Goal: Transaction & Acquisition: Download file/media

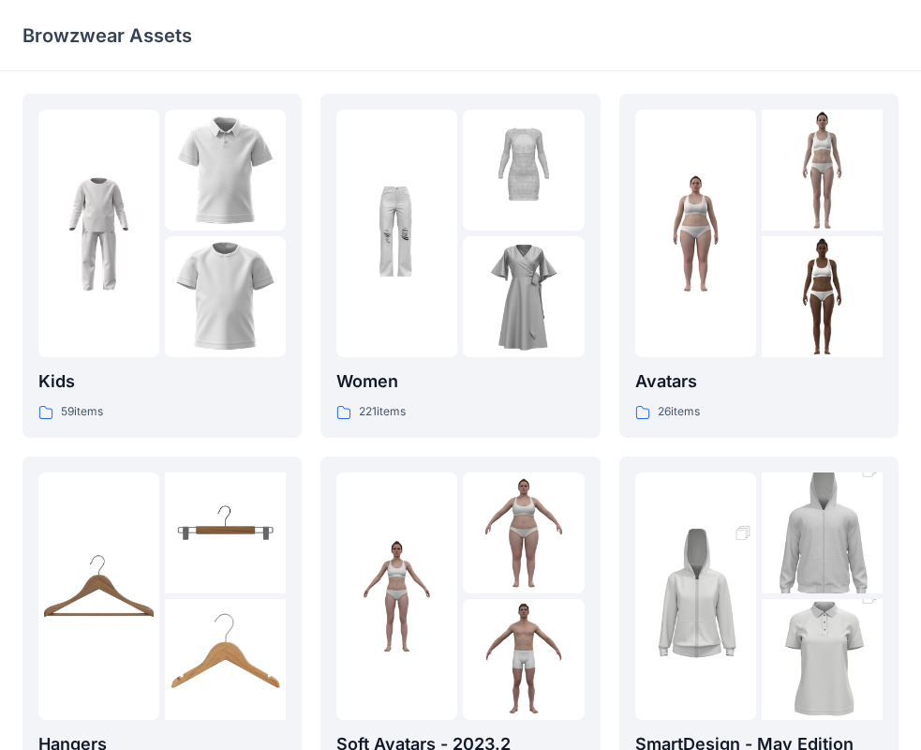
click at [736, 142] on div at bounding box center [695, 233] width 121 height 247
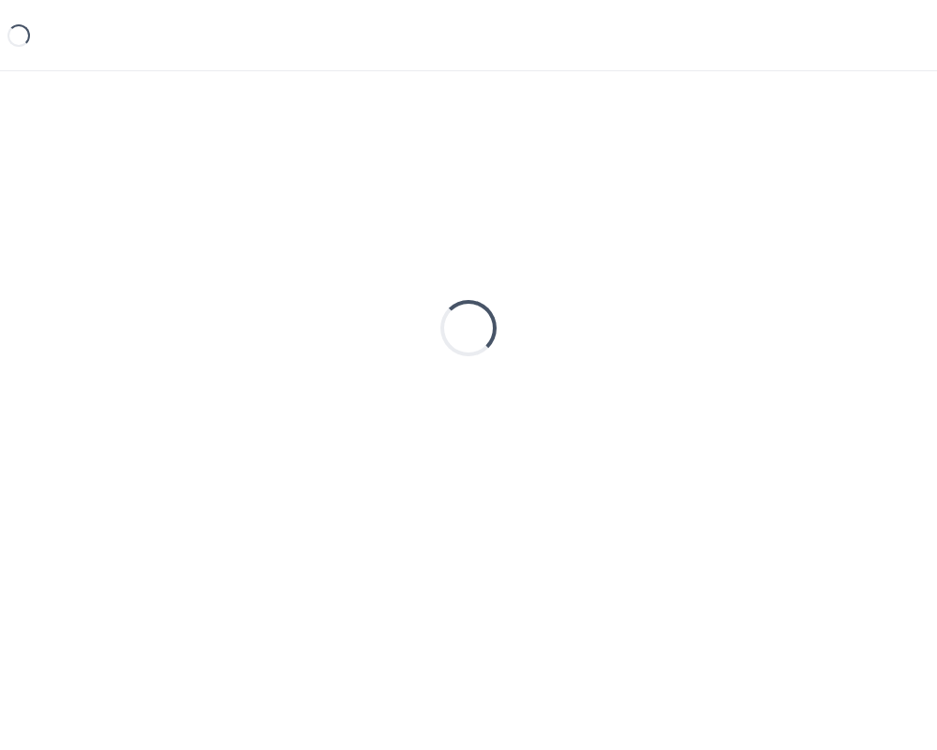
click at [736, 142] on div "Loading..." at bounding box center [468, 328] width 892 height 468
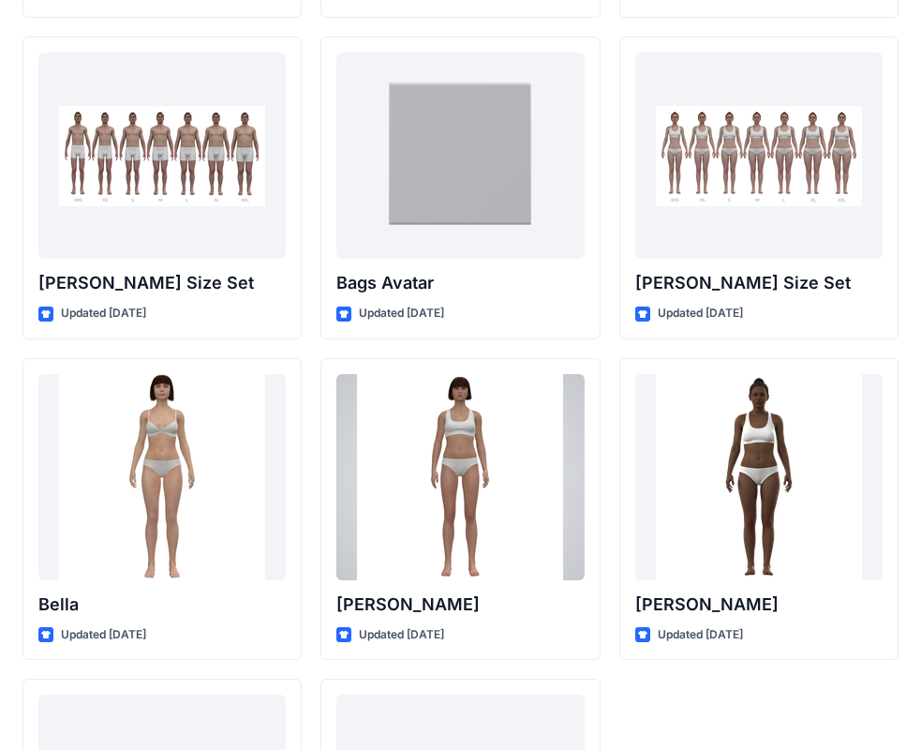
scroll to position [2236, 0]
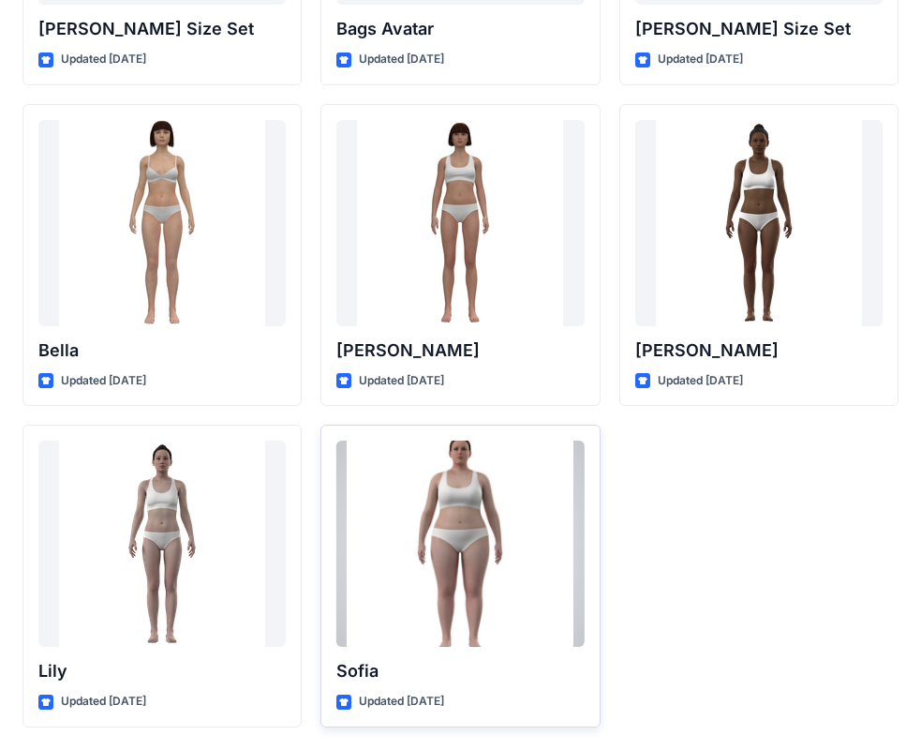
click at [548, 495] on div at bounding box center [459, 543] width 247 height 206
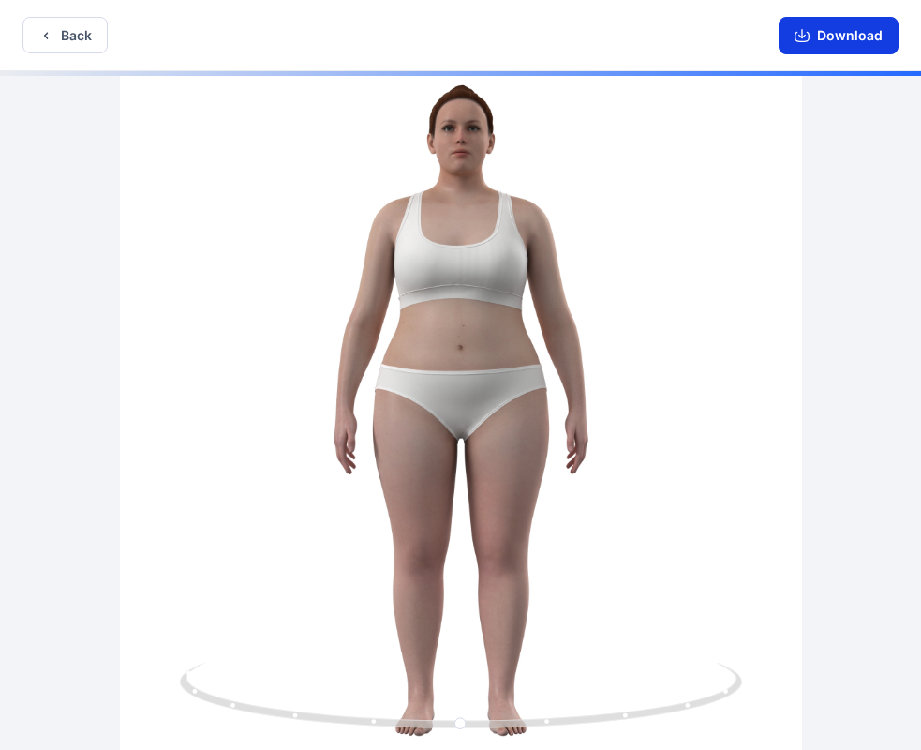
click at [838, 32] on button "Download" at bounding box center [839, 35] width 120 height 37
click at [816, 36] on button "Download" at bounding box center [839, 35] width 120 height 37
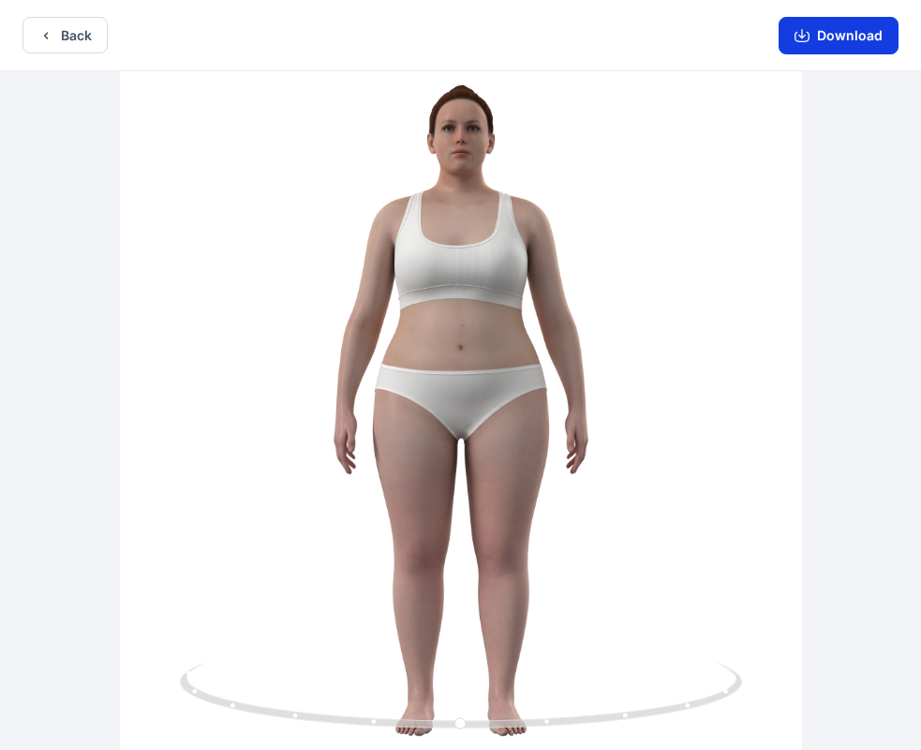
click at [800, 52] on button "Download" at bounding box center [839, 35] width 120 height 37
click at [809, 42] on icon "button" at bounding box center [801, 35] width 15 height 15
click at [99, 36] on button "Back" at bounding box center [64, 35] width 85 height 37
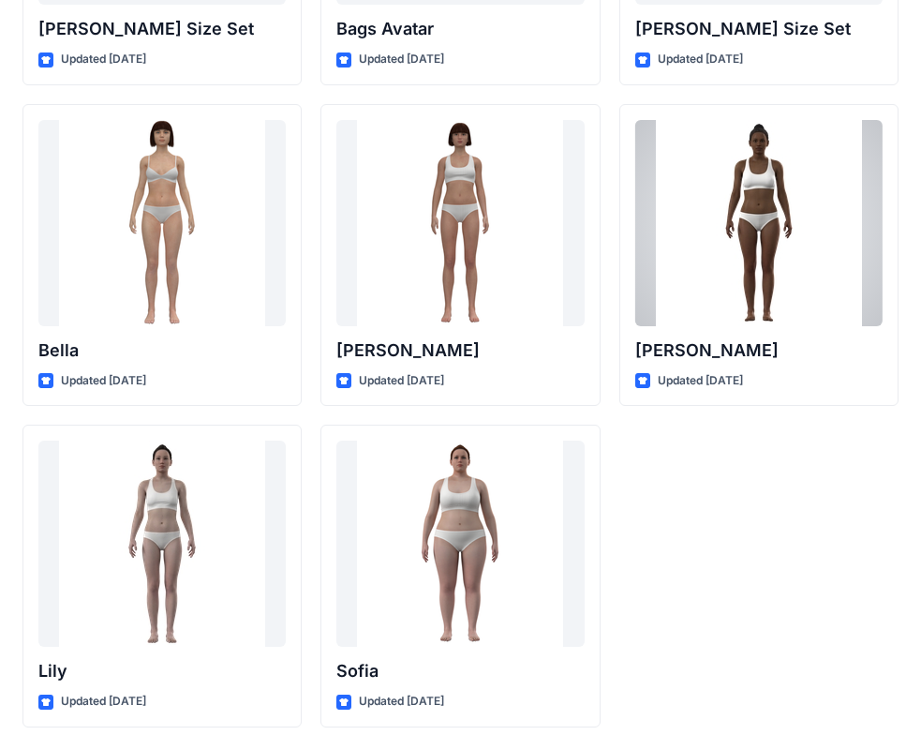
scroll to position [1955, 0]
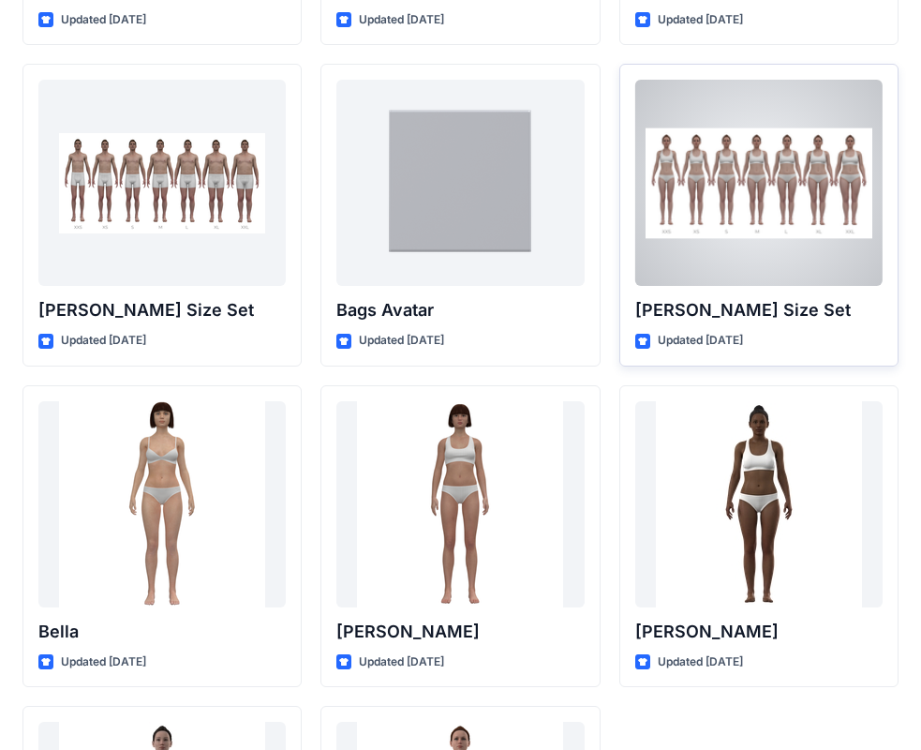
click at [780, 252] on div at bounding box center [758, 183] width 247 height 206
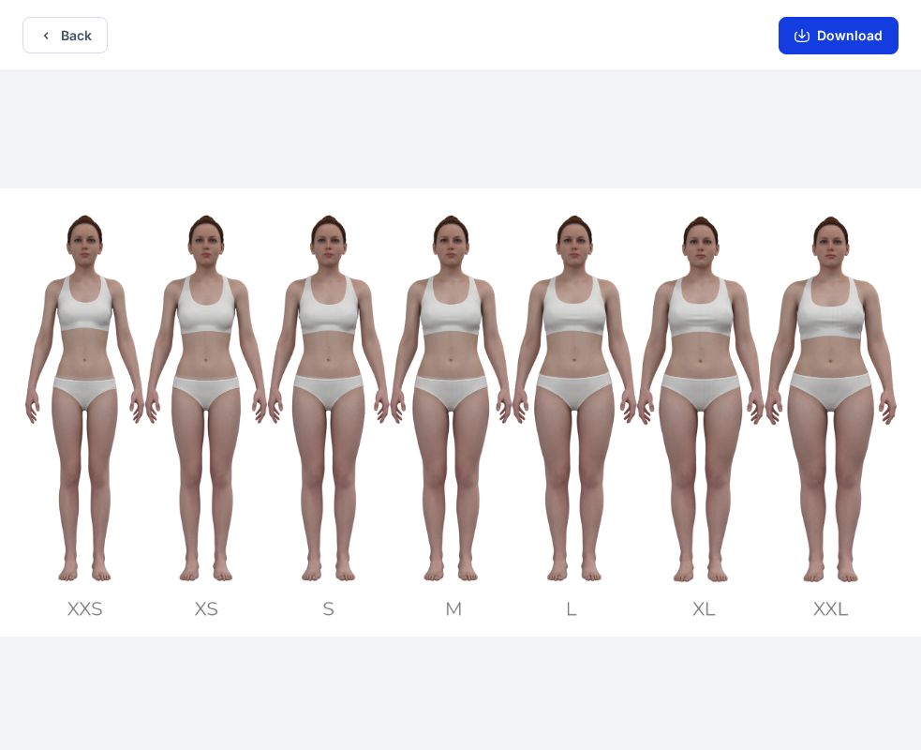
click at [869, 36] on button "Download" at bounding box center [839, 35] width 120 height 37
